Goal: Information Seeking & Learning: Learn about a topic

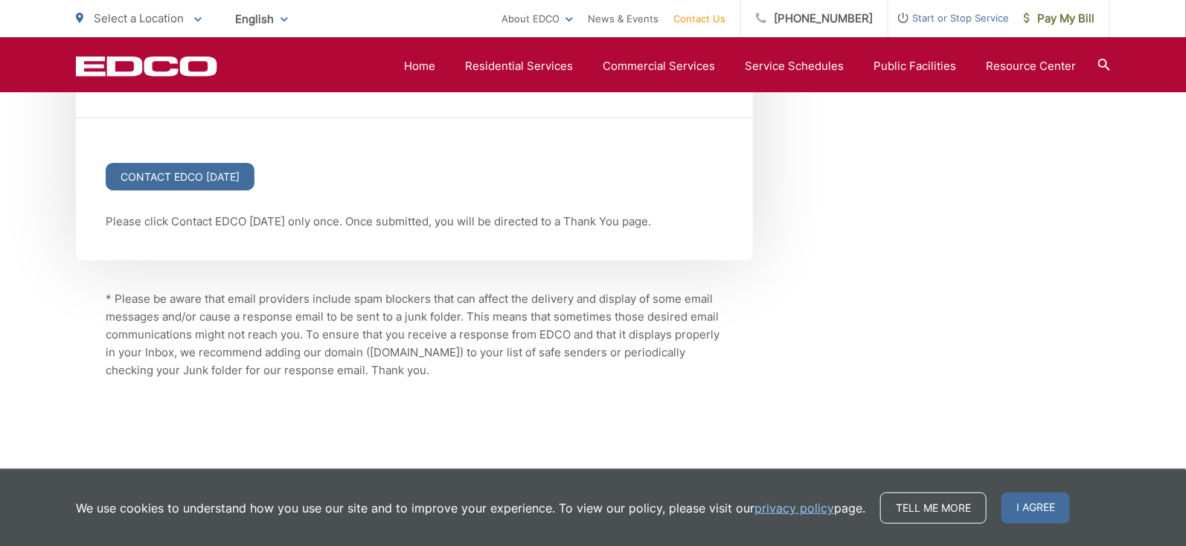
scroll to position [1675, 0]
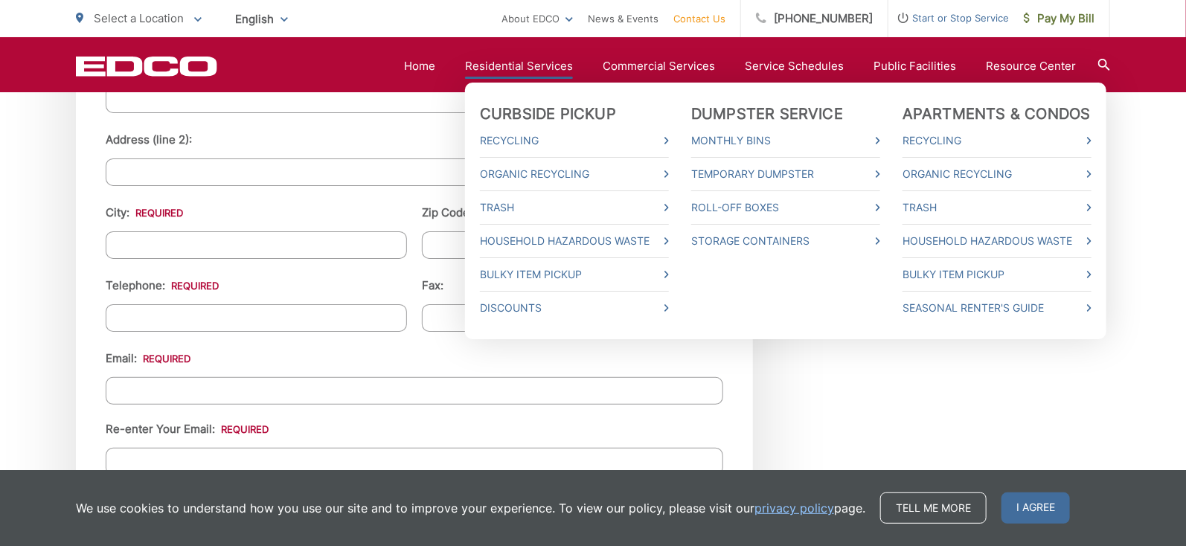
click at [497, 68] on link "Residential Services" at bounding box center [519, 66] width 108 height 18
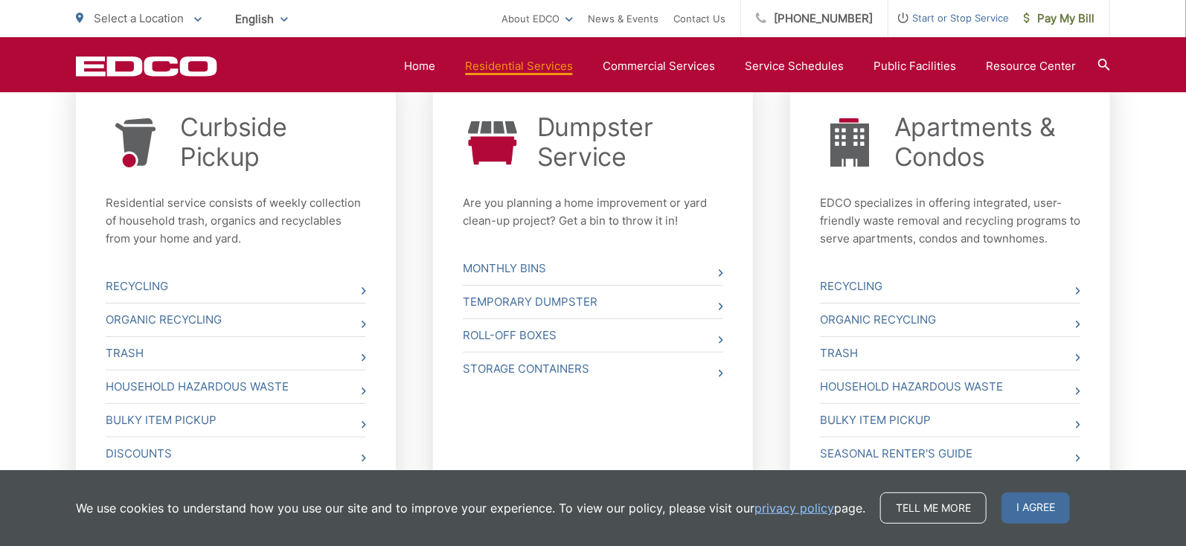
scroll to position [669, 0]
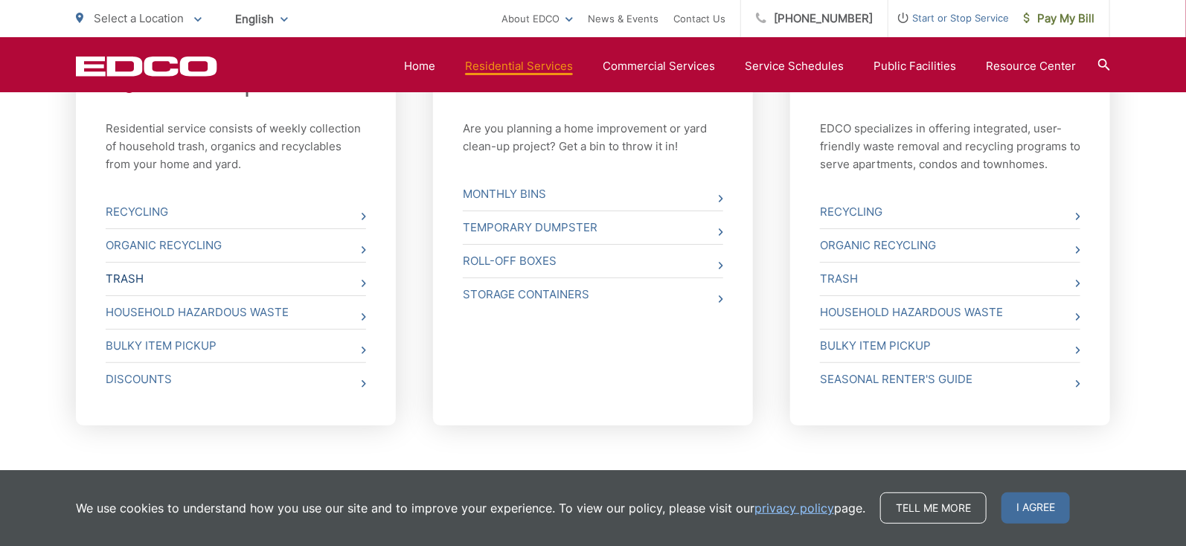
click at [257, 282] on link "Trash" at bounding box center [236, 279] width 260 height 33
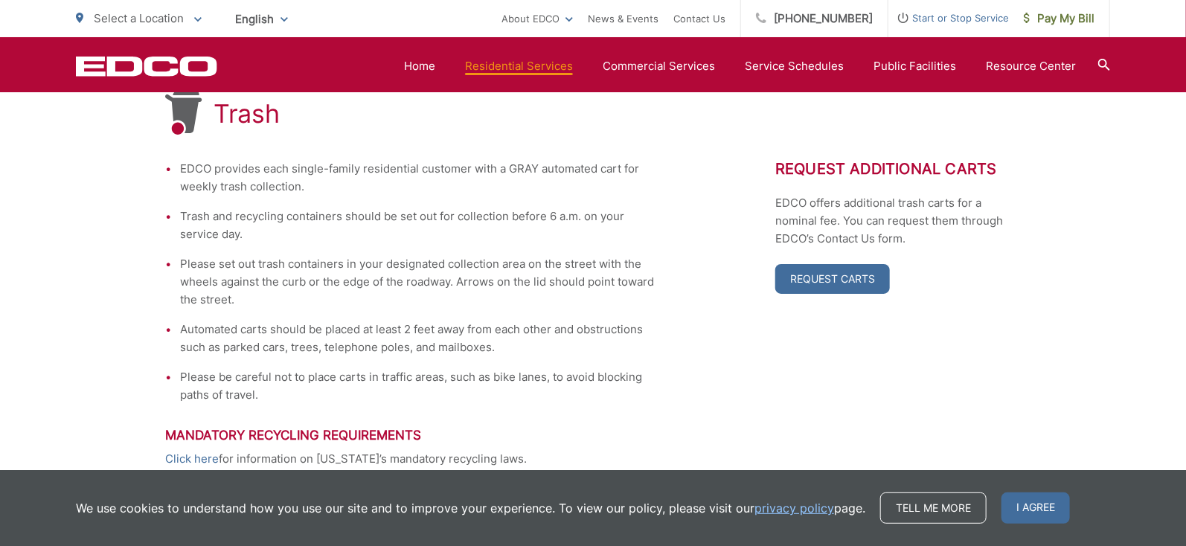
scroll to position [535, 0]
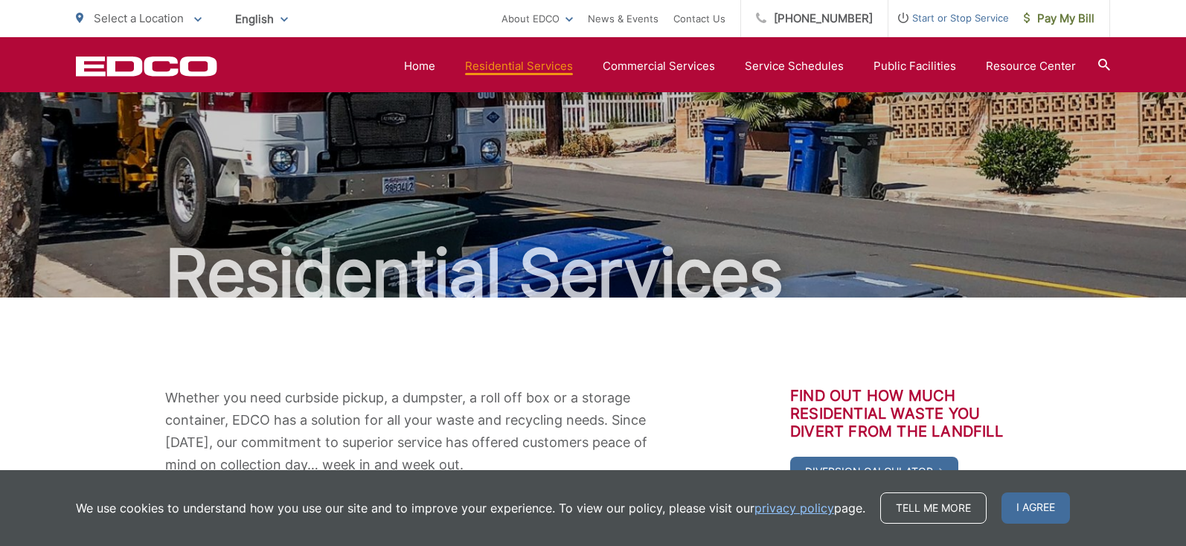
scroll to position [669, 0]
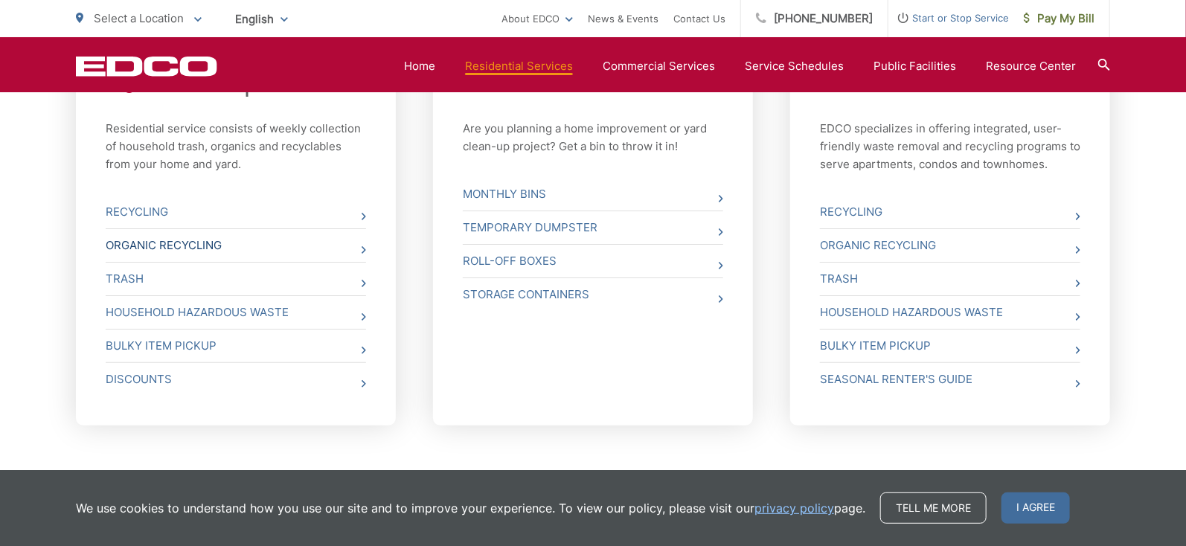
click at [175, 243] on link "Organic Recycling" at bounding box center [236, 245] width 260 height 33
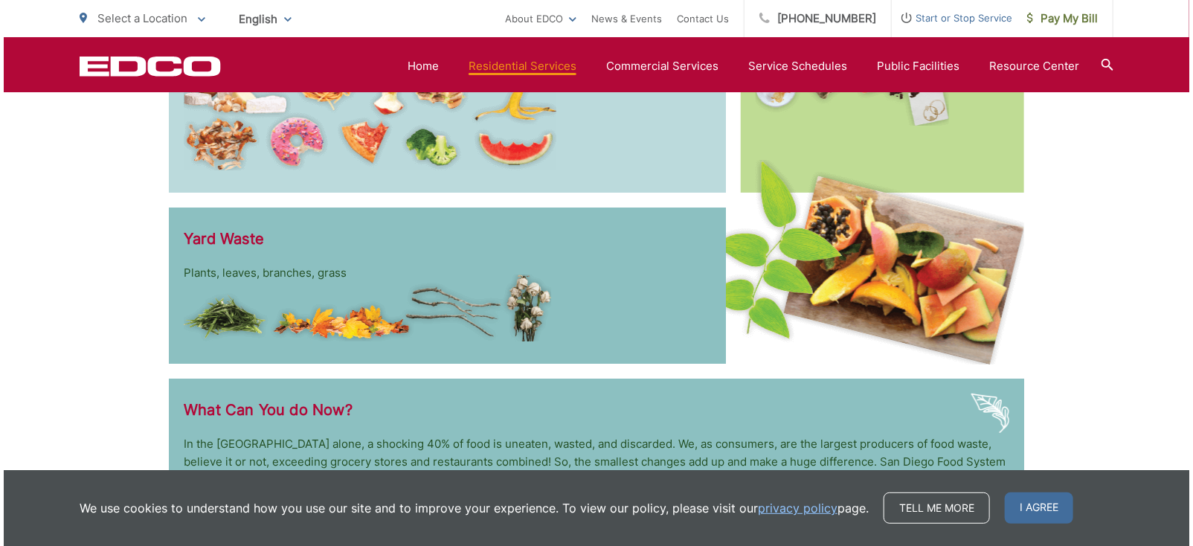
scroll to position [2938, 0]
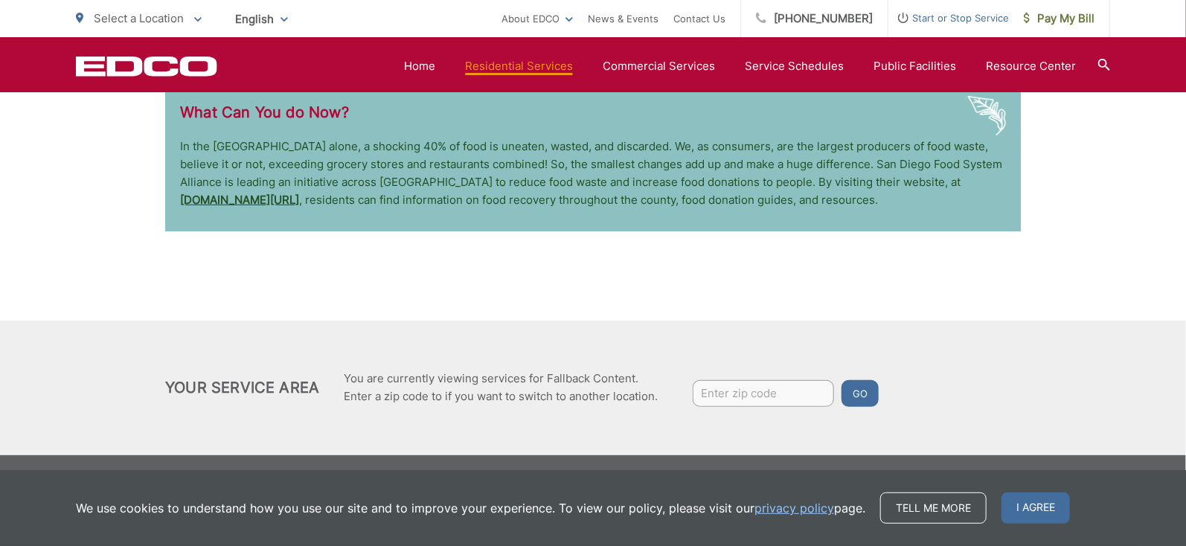
click at [737, 403] on input "Enter zip code" at bounding box center [763, 393] width 141 height 27
type input "92026"
click at [842, 380] on button "Go" at bounding box center [860, 393] width 37 height 27
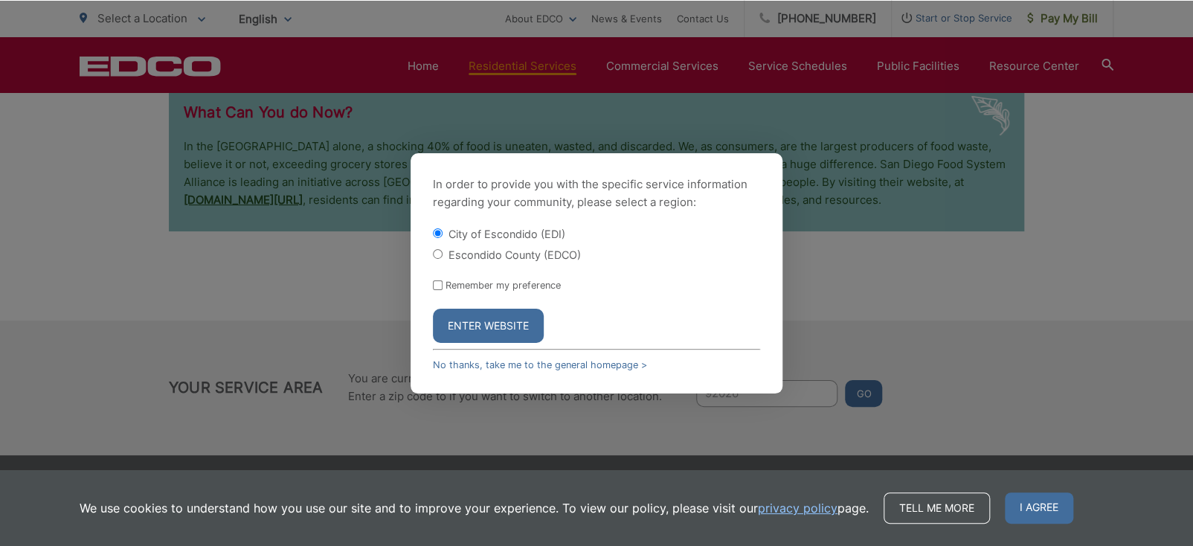
click at [513, 331] on button "Enter Website" at bounding box center [488, 326] width 111 height 34
